Goal: Task Accomplishment & Management: Complete application form

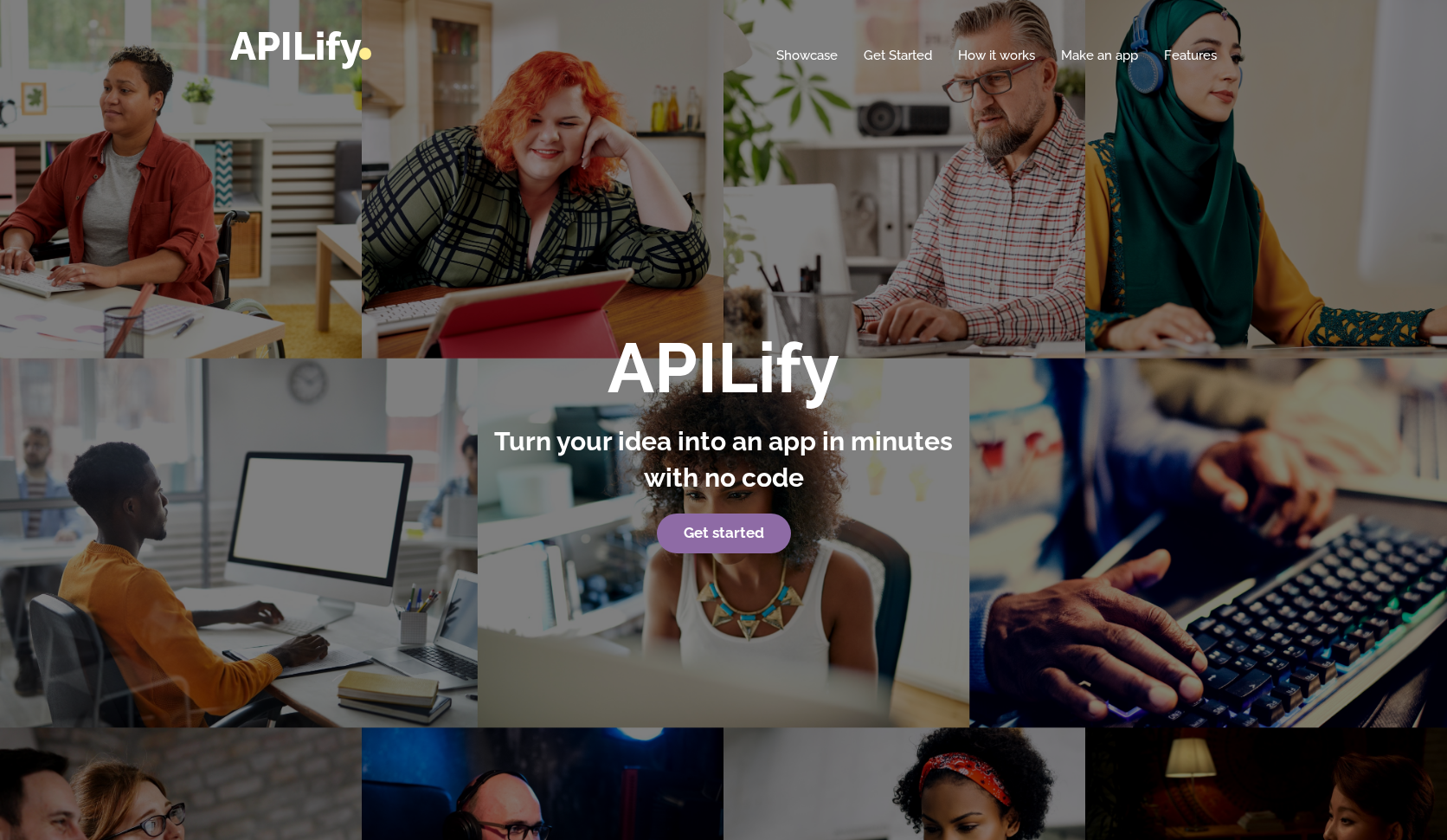
click at [692, 538] on strong "Get started" at bounding box center [724, 532] width 81 height 17
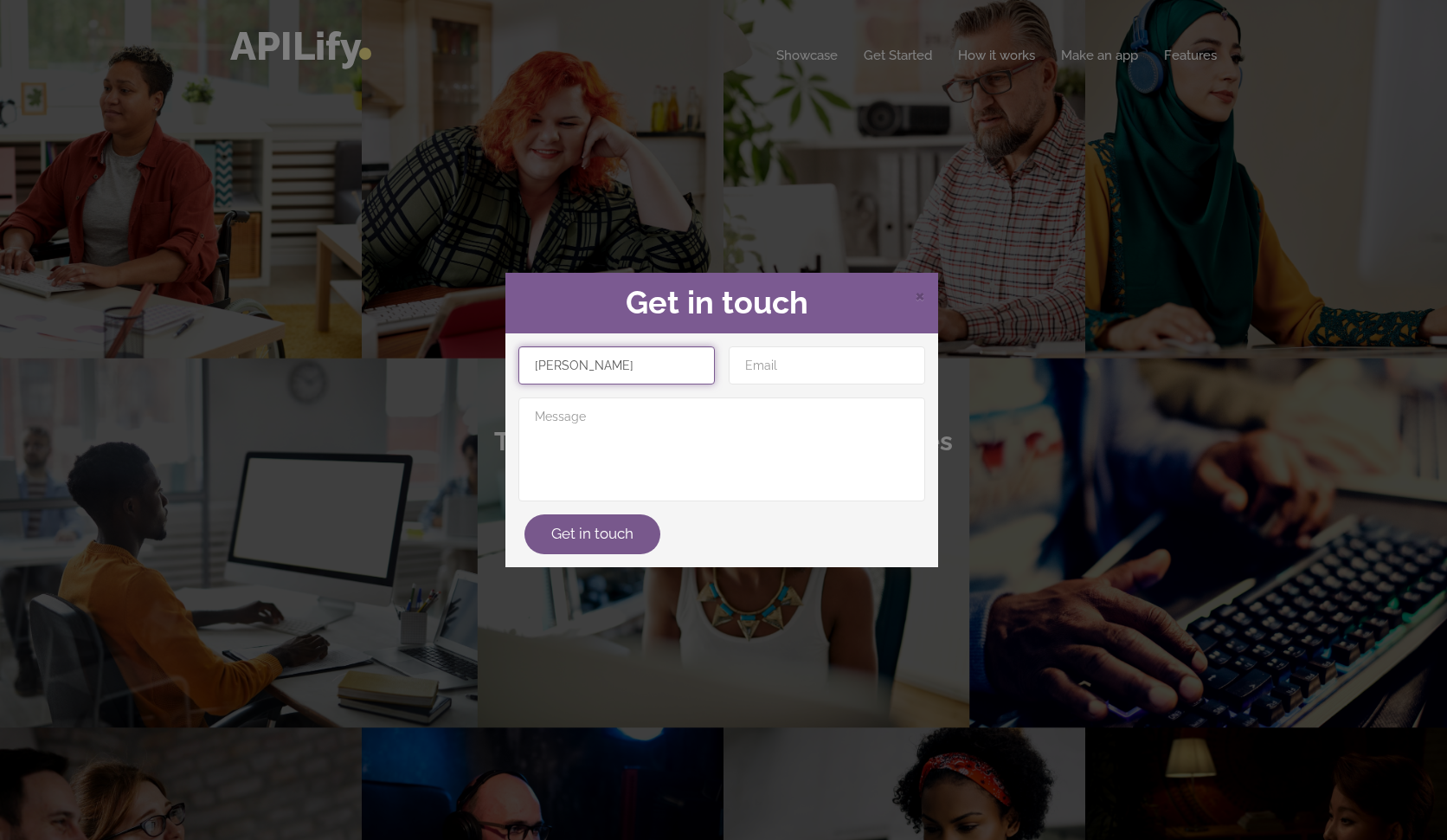
type input "Pratishthit Patel"
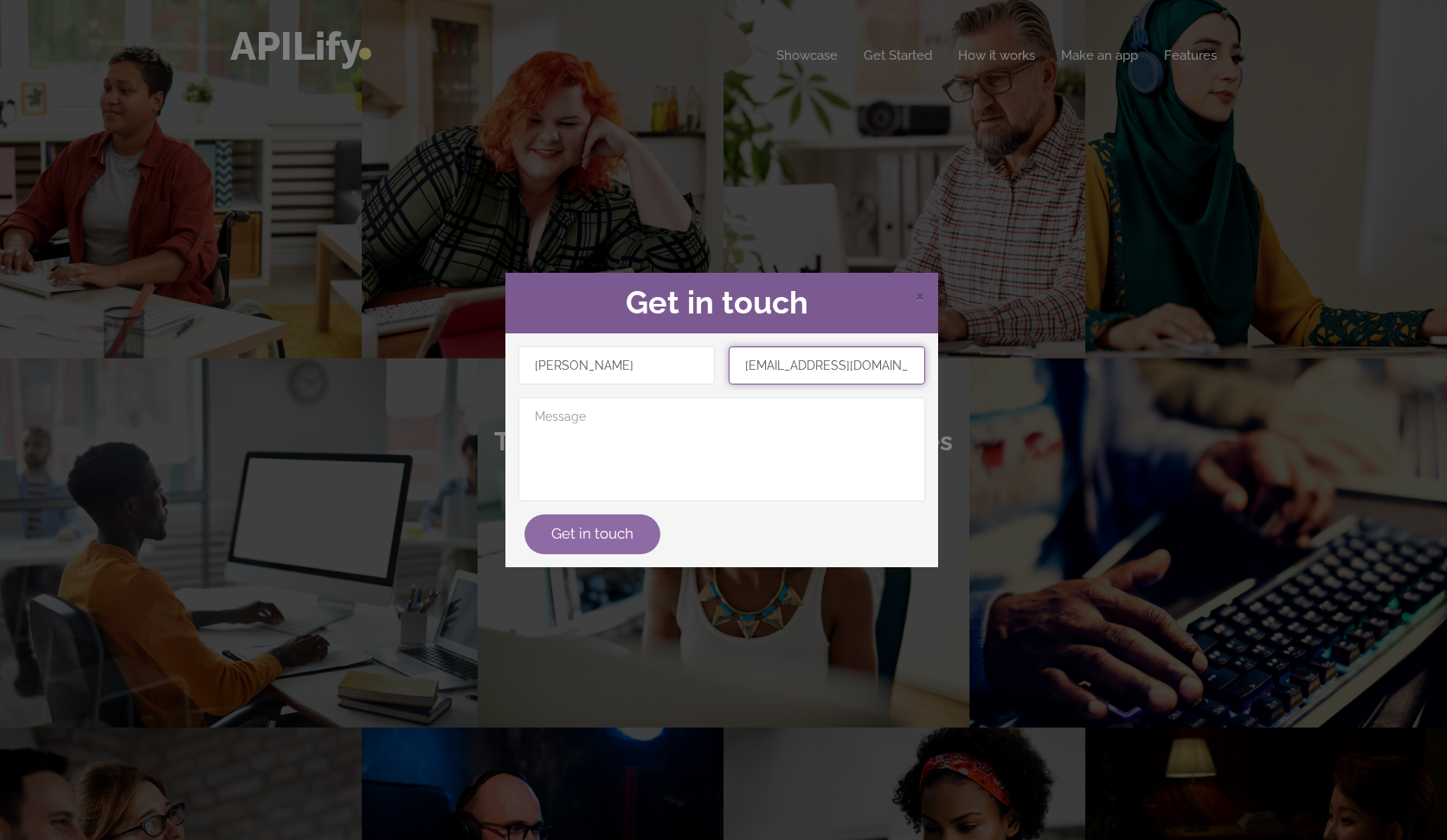
type input "pratishthitpatel@gmail.com"
click at [598, 522] on button "Get in touch" at bounding box center [592, 534] width 136 height 40
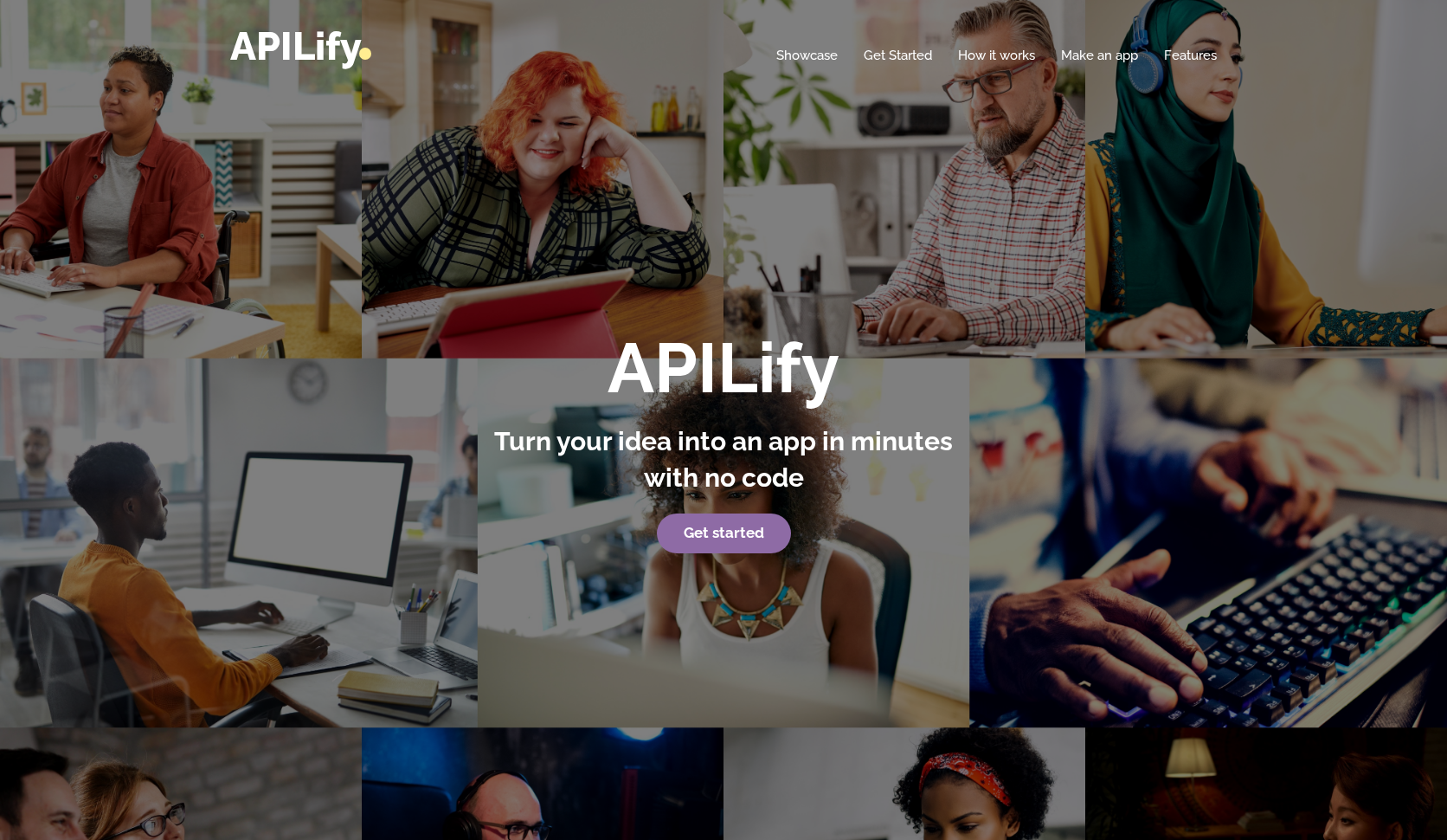
click at [713, 538] on strong "Get started" at bounding box center [724, 532] width 81 height 17
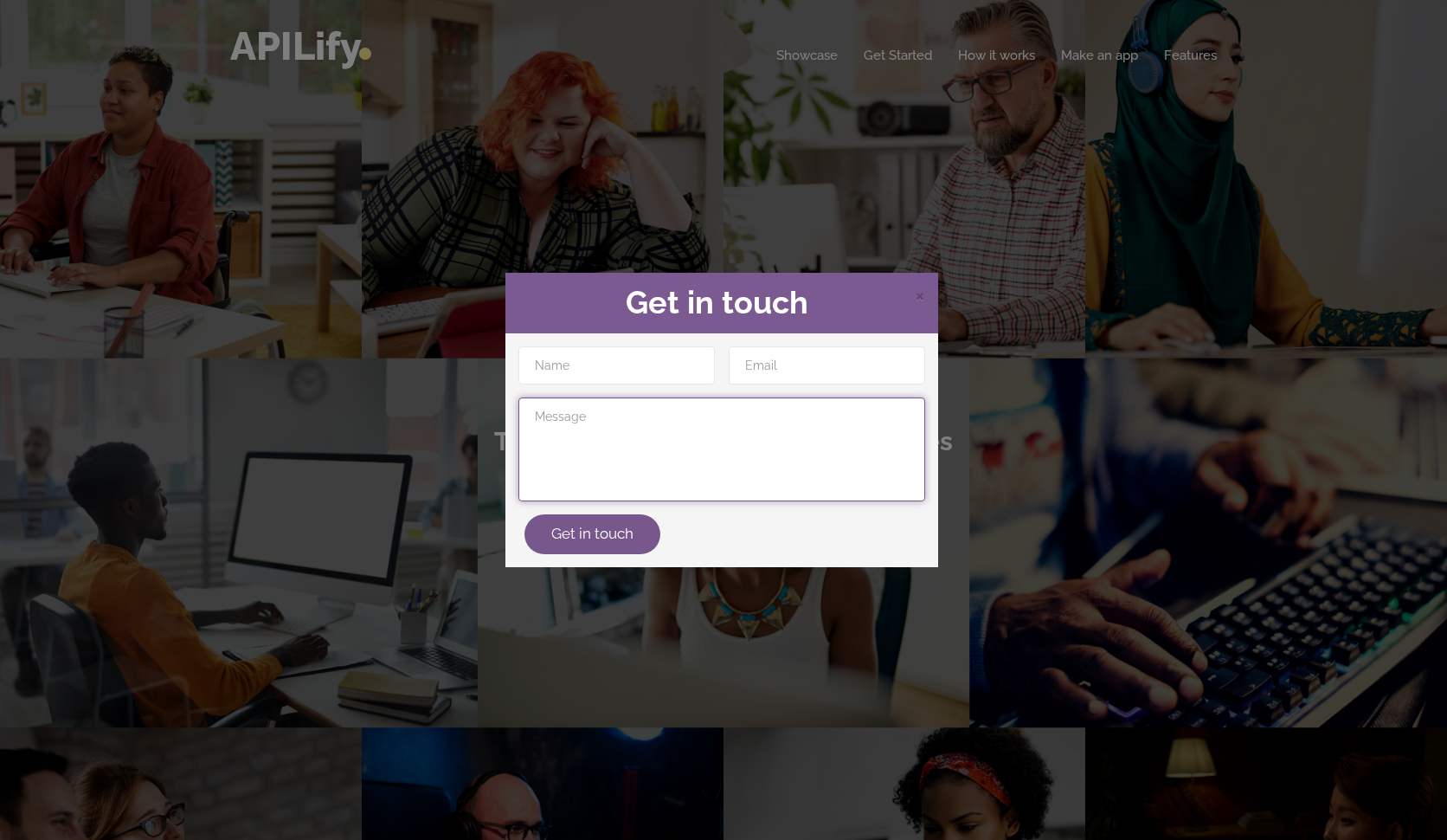
click at [563, 430] on textarea at bounding box center [722, 449] width 407 height 104
paste textarea "Create an app called Rashtra Vichaar, designed as a public reading and discussi…"
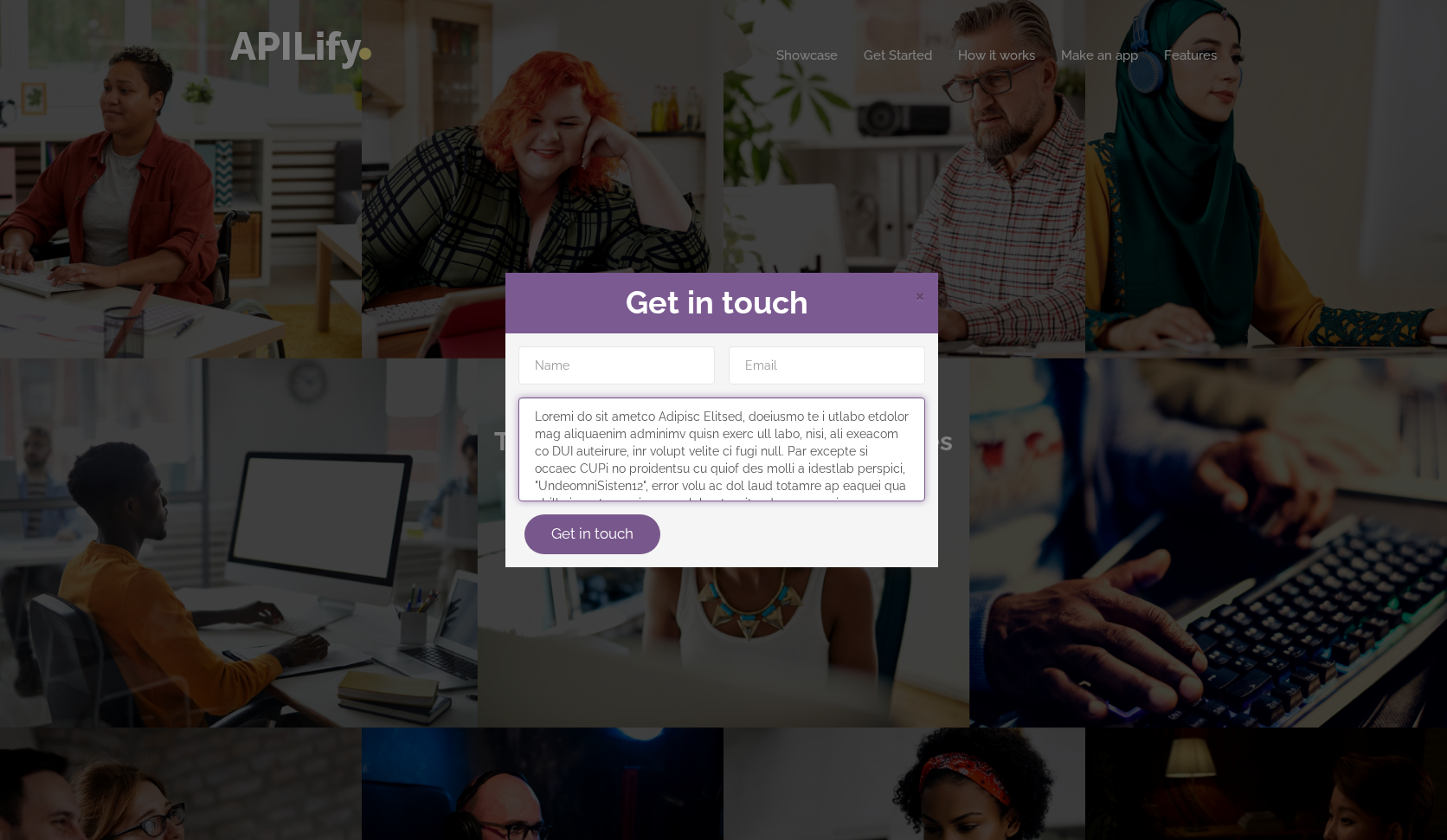
scroll to position [242, 0]
type textarea "Create an app called Rashtra Vichaar, designed as a public reading and discussi…"
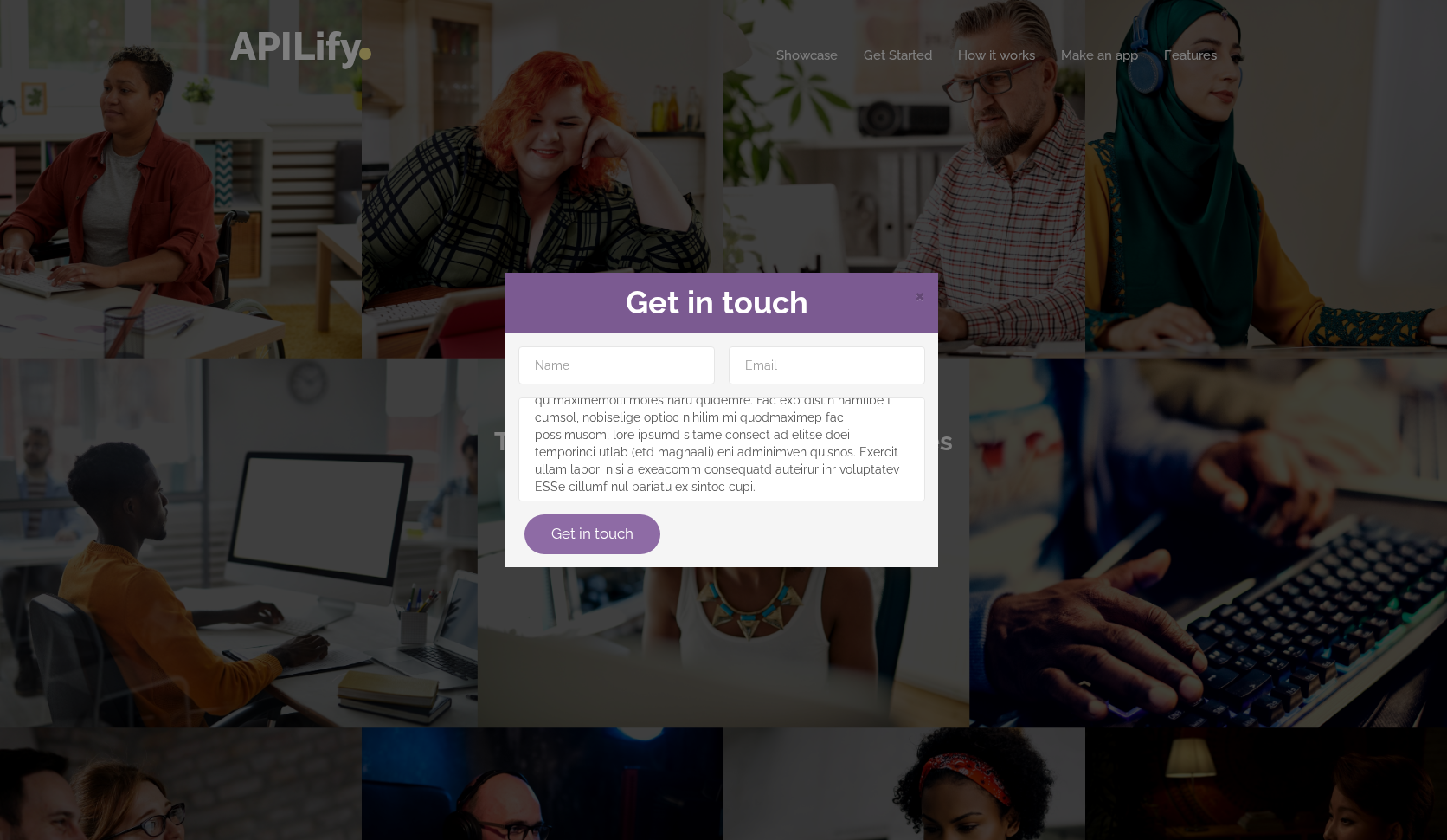
click at [600, 523] on button "Get in touch" at bounding box center [592, 534] width 136 height 40
type input "Prat"
type input "Pratishthit Patel"
type input "pratishthitpatel@gmail.com"
click at [601, 545] on button "Get in touch" at bounding box center [592, 534] width 136 height 40
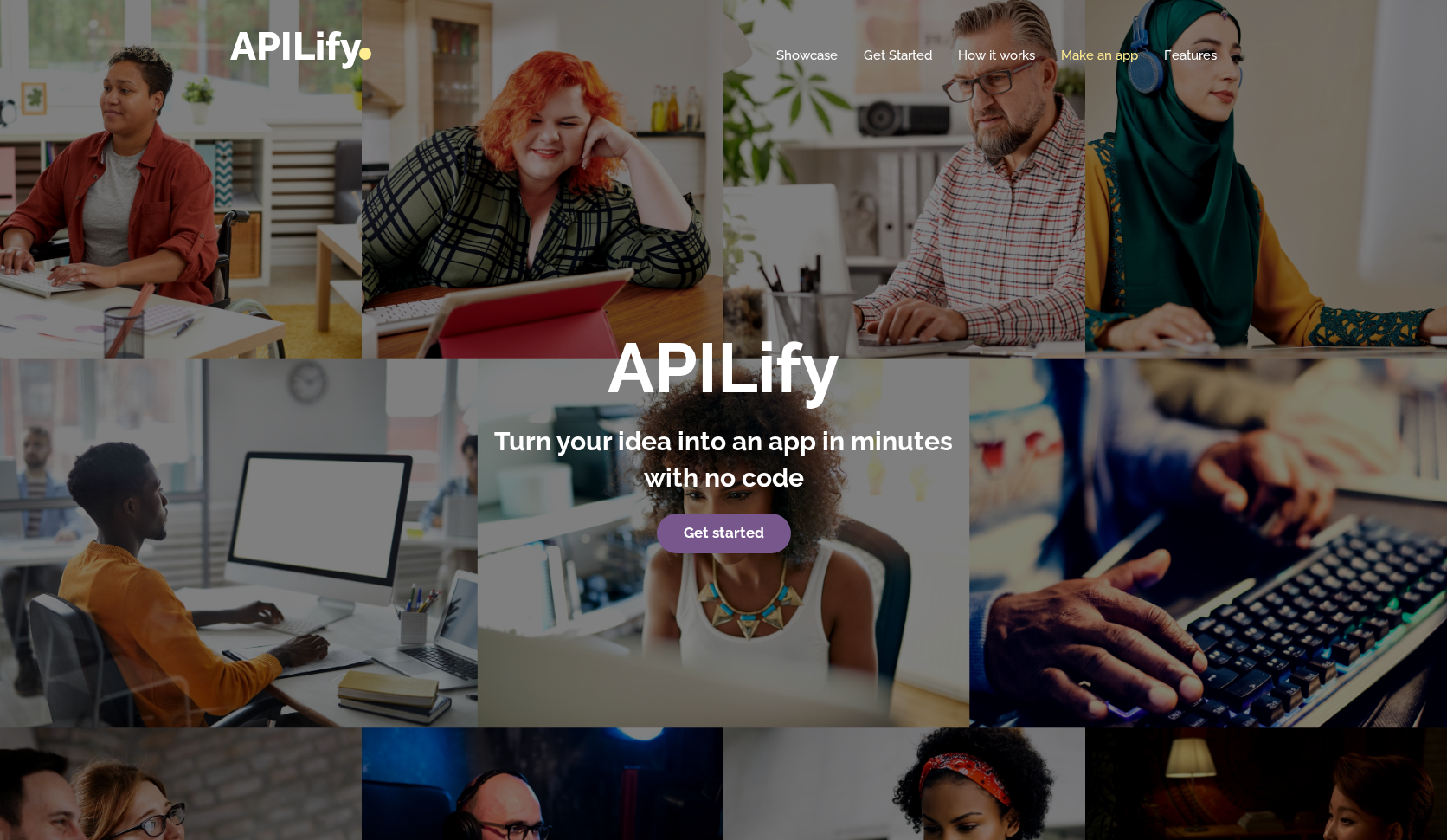
click at [1108, 60] on link "Make an app" at bounding box center [1099, 55] width 77 height 17
click at [1111, 48] on link "Make an app" at bounding box center [1099, 55] width 77 height 17
click at [1111, 49] on link "Make an app" at bounding box center [1099, 55] width 77 height 17
click at [1117, 55] on link "Make an app" at bounding box center [1099, 55] width 77 height 17
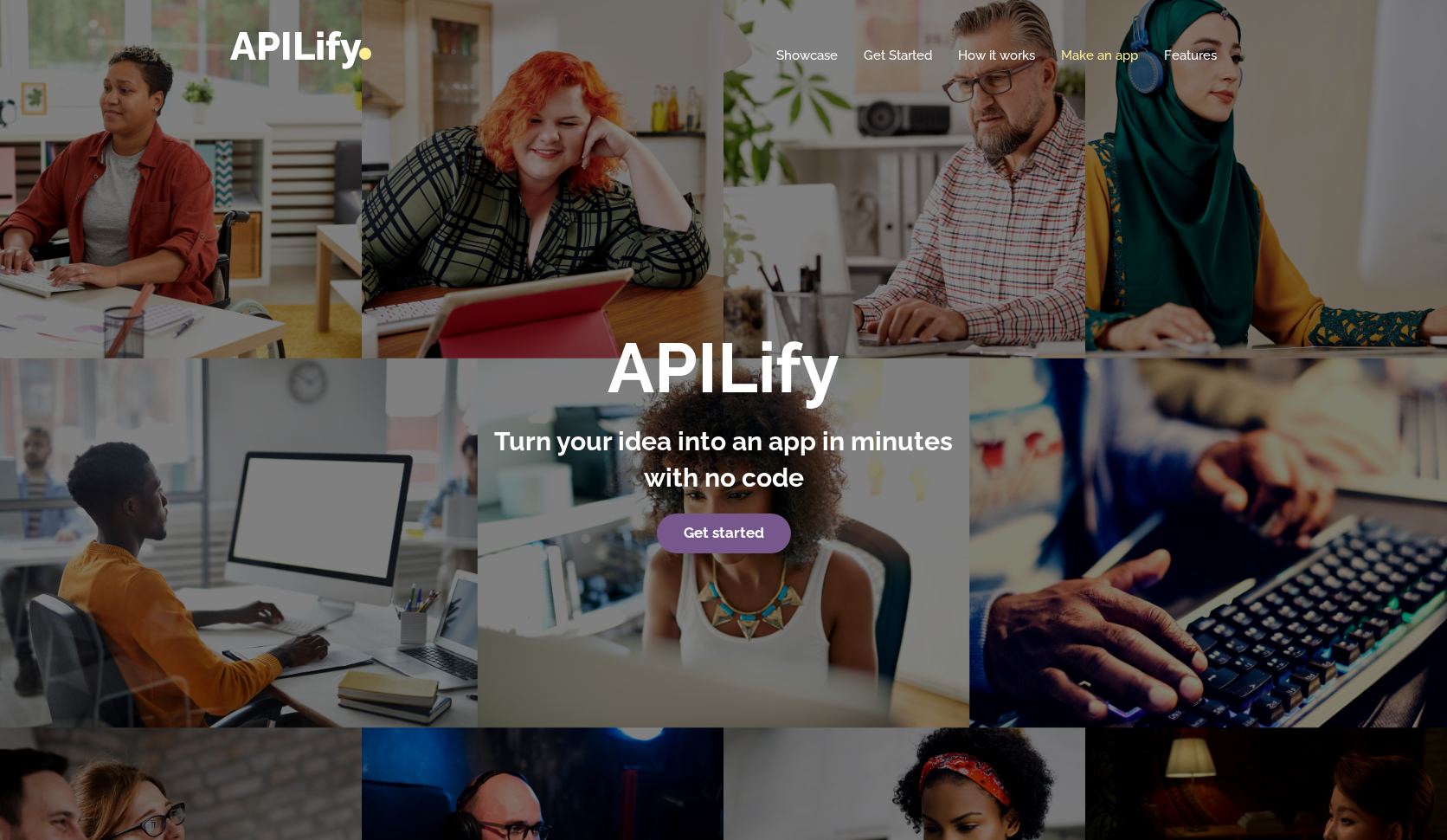
click at [1083, 57] on link "Make an app" at bounding box center [1099, 55] width 77 height 17
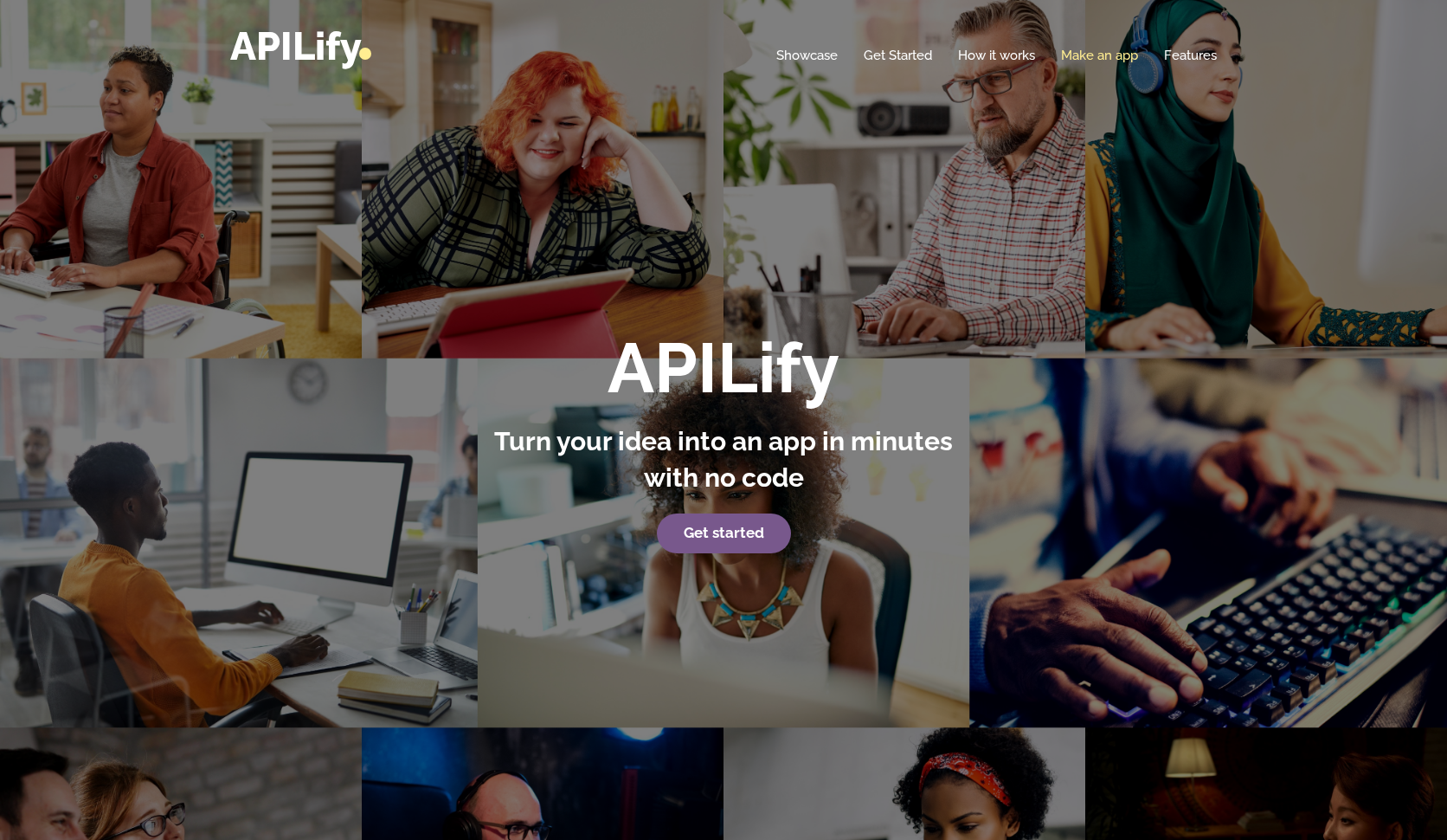
click at [1083, 57] on link "Make an app" at bounding box center [1099, 55] width 77 height 17
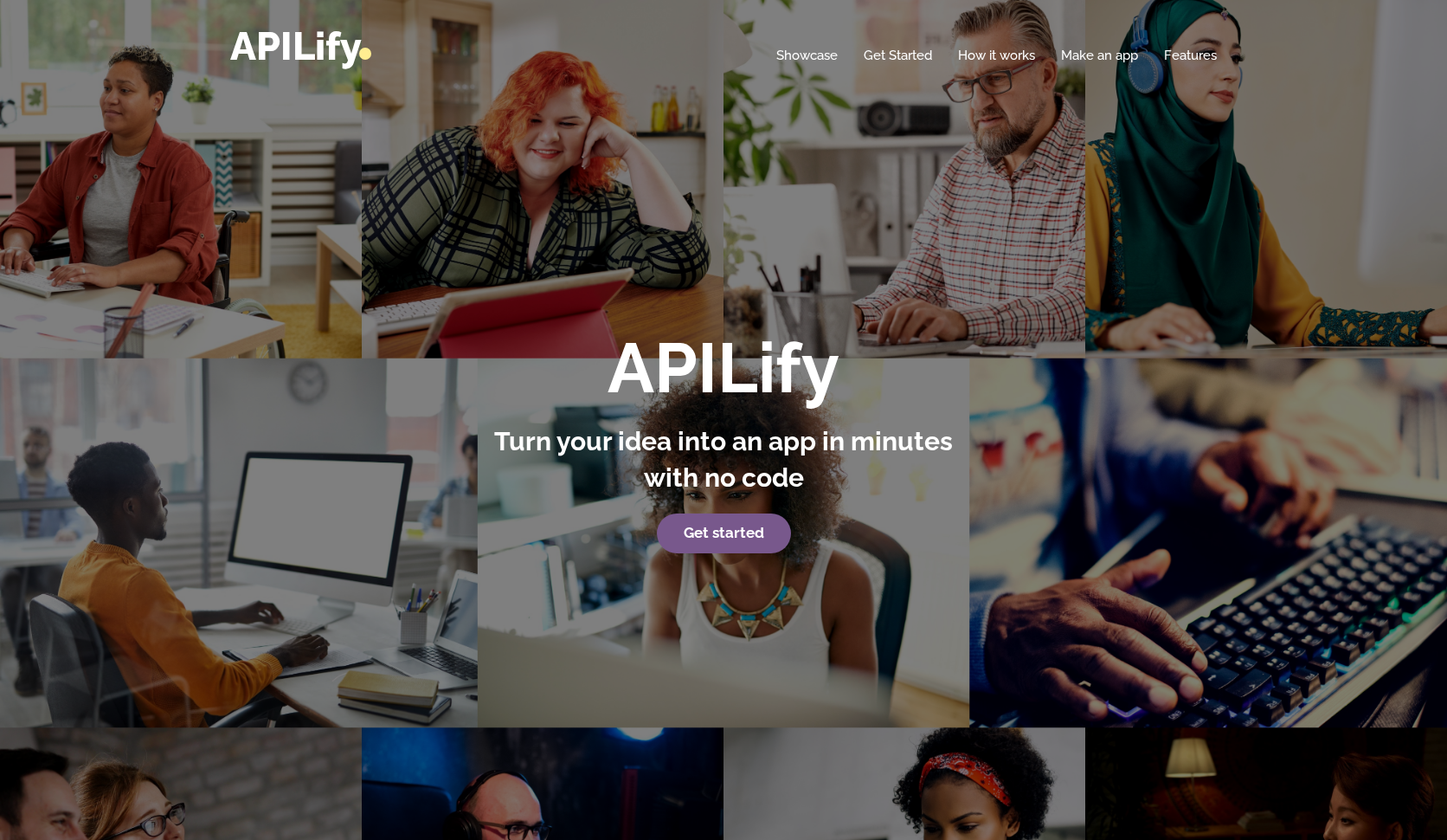
click at [1090, 42] on div "Home Showcase Get Started How it works Make an app Features" at bounding box center [724, 46] width 987 height 39
click at [1084, 59] on link "Make an app" at bounding box center [1099, 55] width 77 height 17
